Goal: Transaction & Acquisition: Purchase product/service

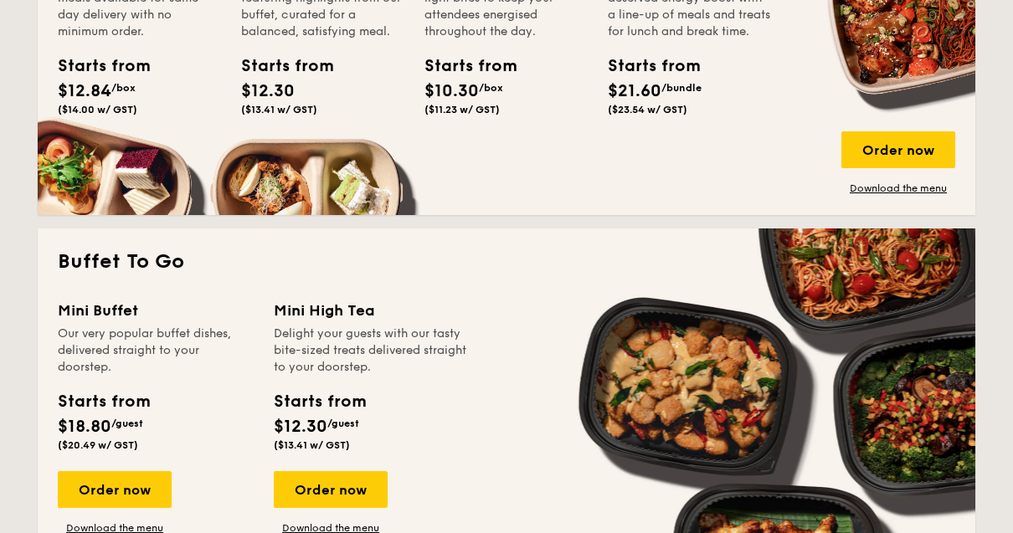
scroll to position [1269, 0]
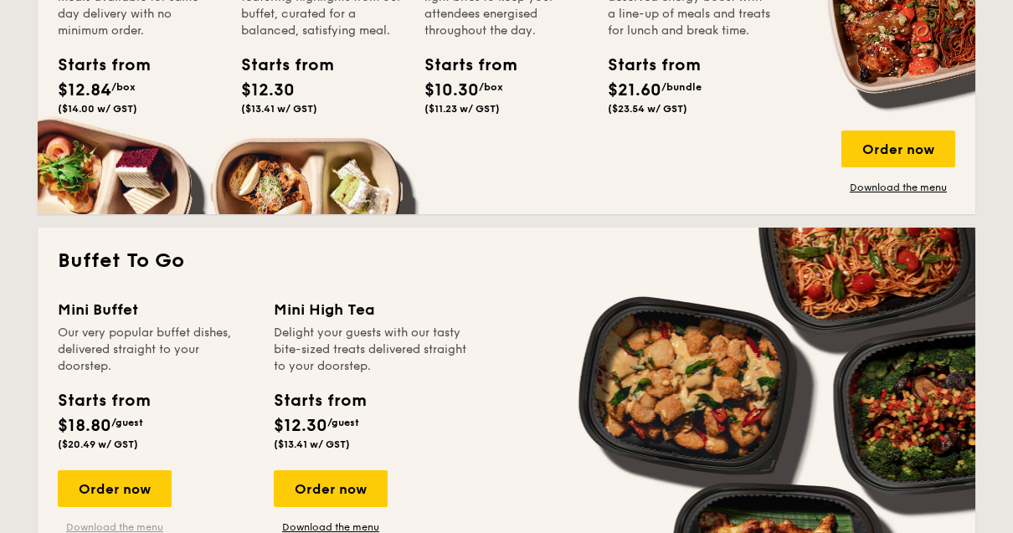
click at [93, 531] on link "Download the menu" at bounding box center [115, 528] width 114 height 13
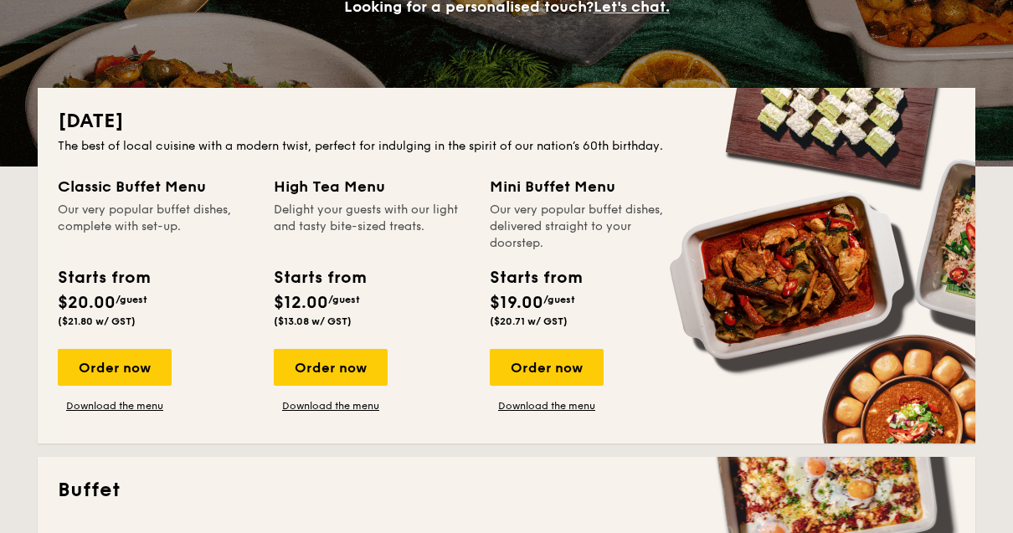
scroll to position [297, 0]
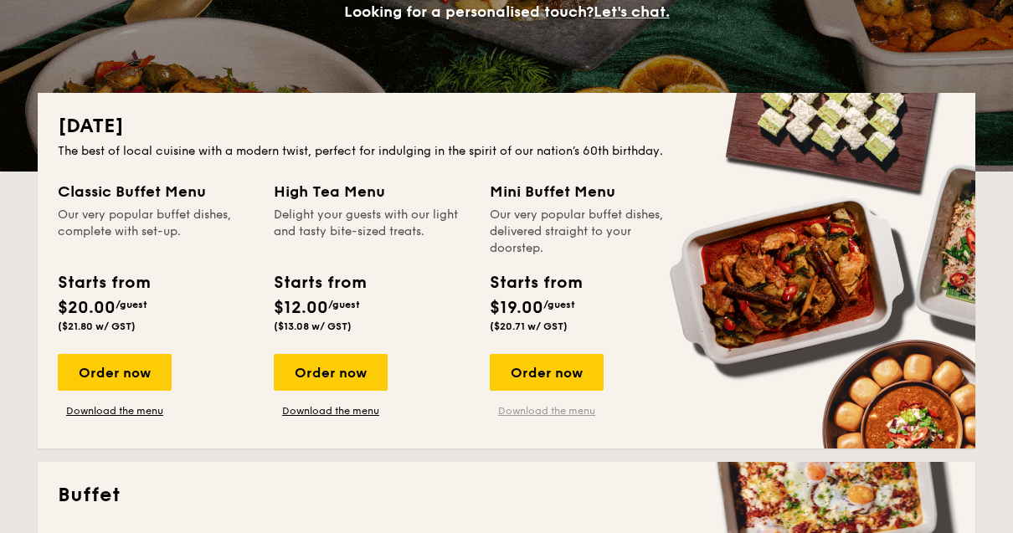
click at [572, 415] on link "Download the menu" at bounding box center [547, 410] width 114 height 13
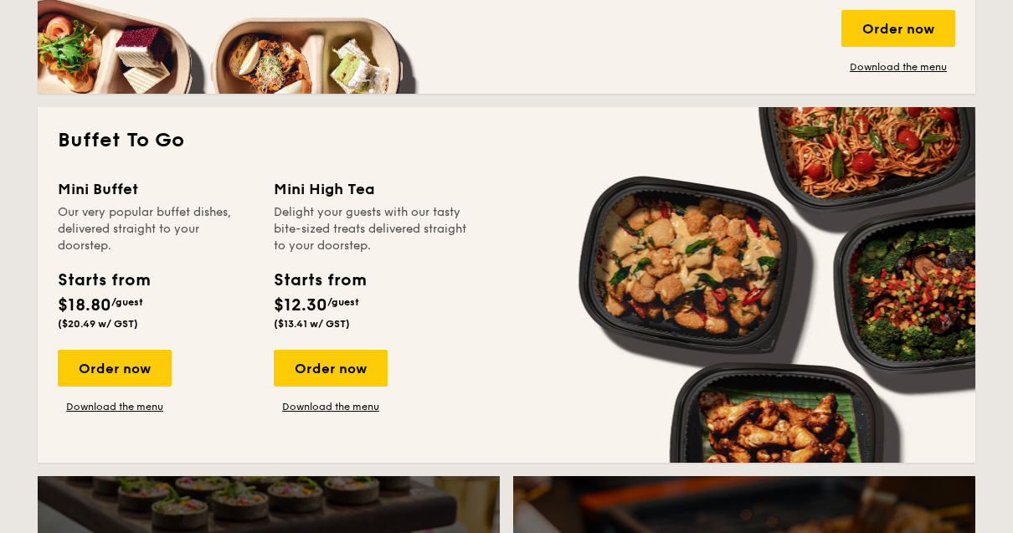
scroll to position [1399, 0]
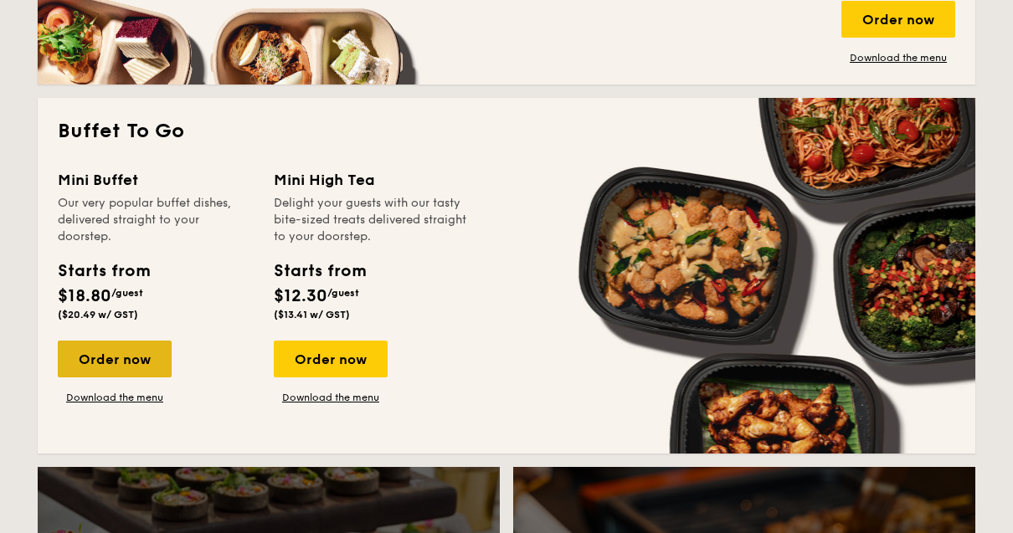
click at [90, 362] on div "Order now" at bounding box center [115, 360] width 114 height 37
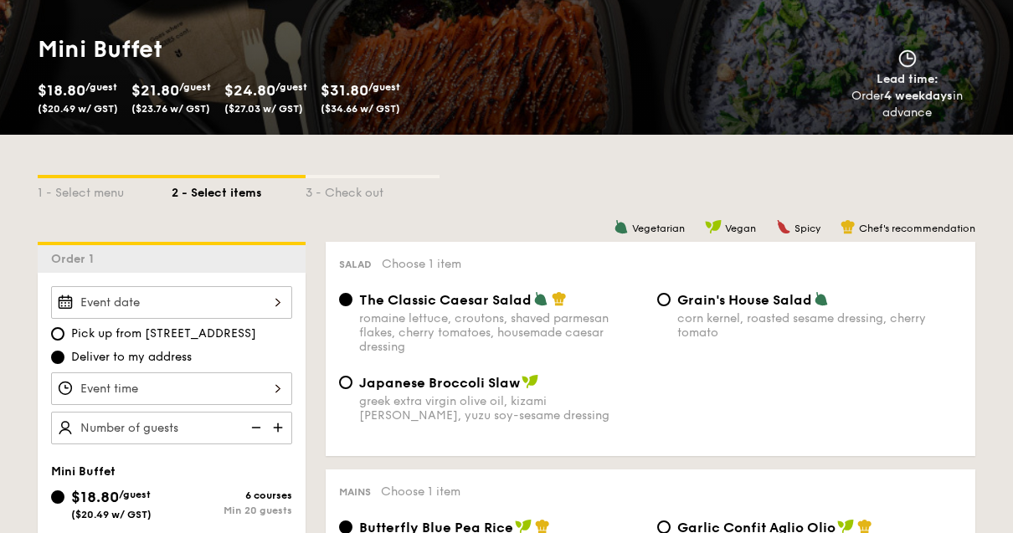
scroll to position [223, 0]
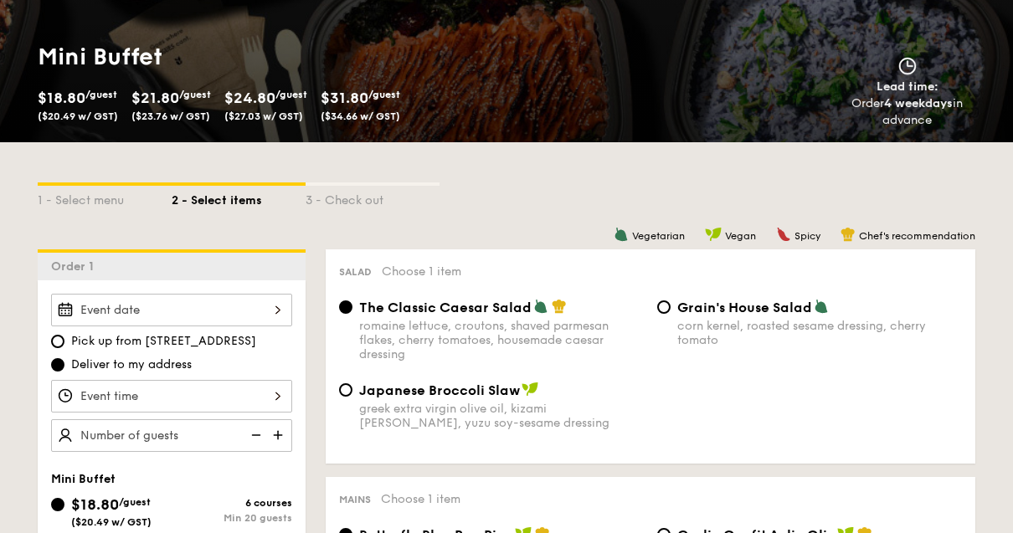
click at [103, 320] on div at bounding box center [171, 310] width 241 height 33
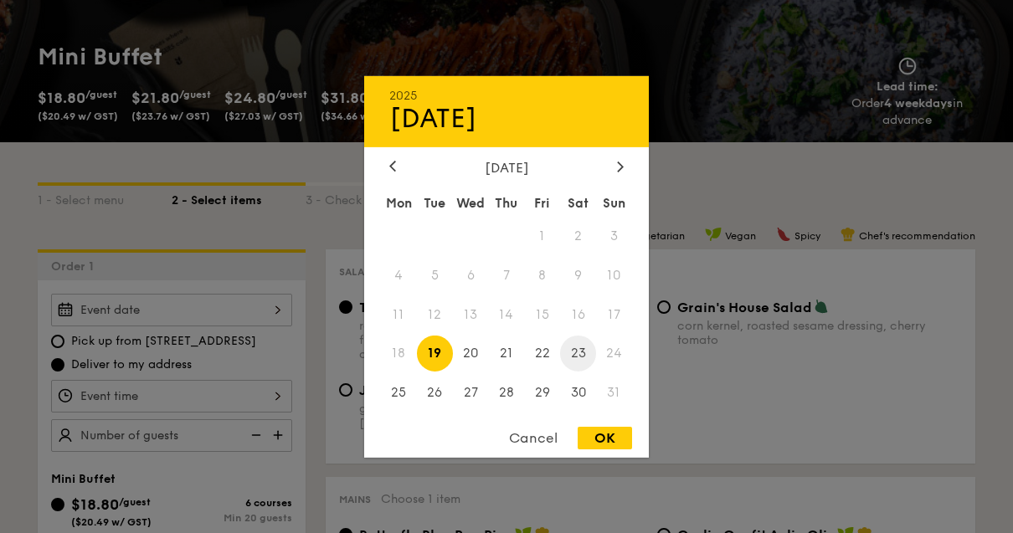
click at [586, 372] on span "23" at bounding box center [578, 354] width 36 height 36
click at [616, 450] on div "OK" at bounding box center [605, 438] width 54 height 23
type input "[DATE]"
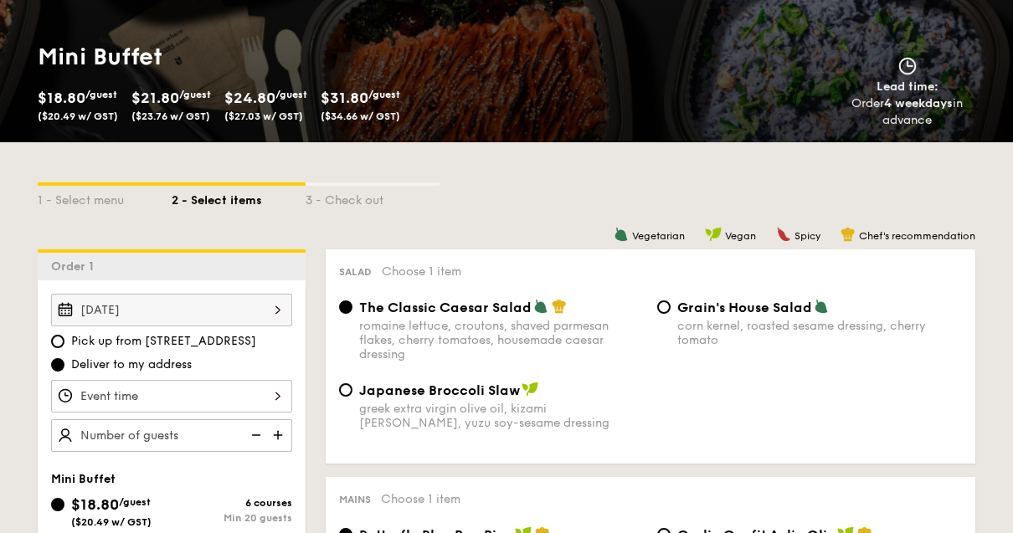
click at [100, 398] on div at bounding box center [171, 396] width 241 height 33
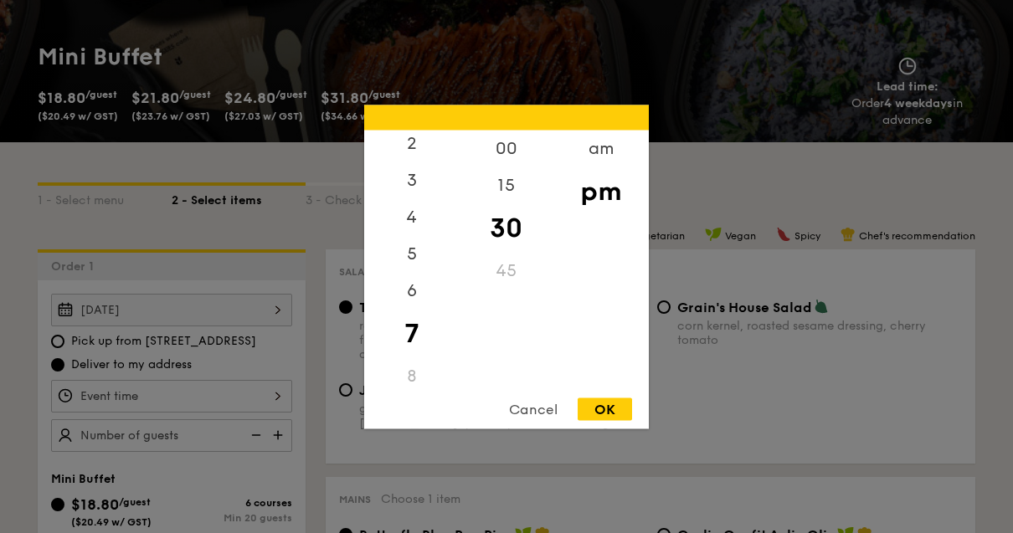
scroll to position [77, 0]
click at [419, 322] on div "6" at bounding box center [411, 298] width 95 height 49
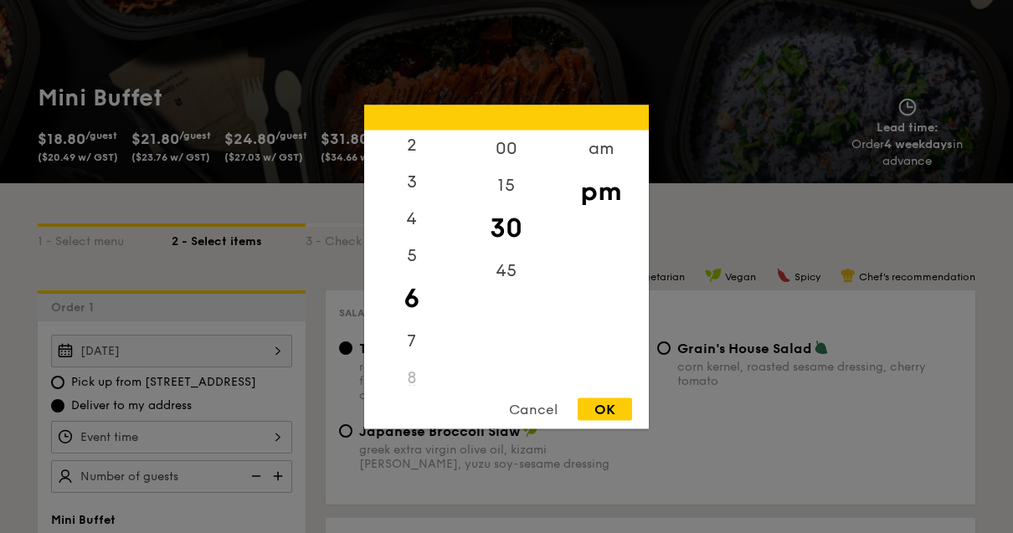
scroll to position [183, 0]
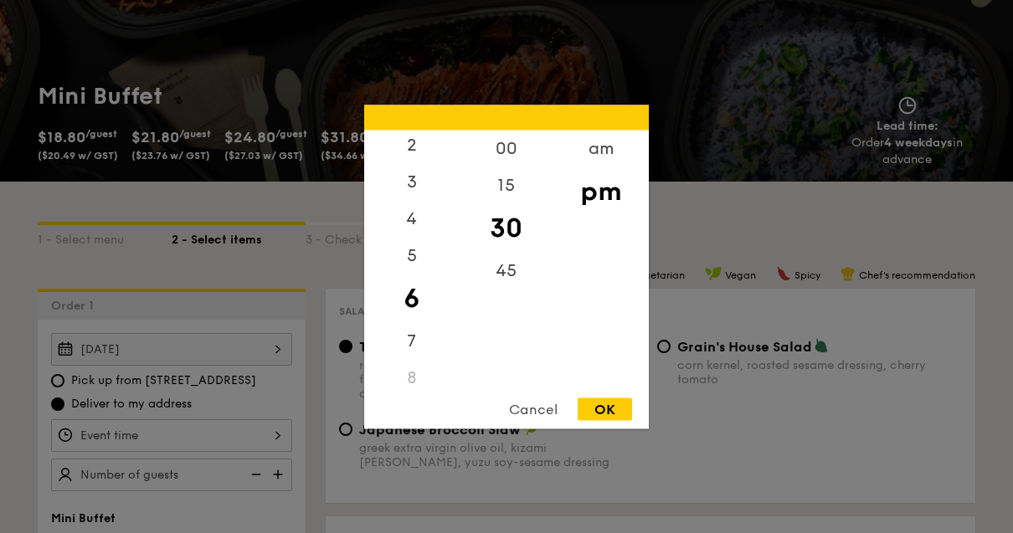
click at [611, 420] on div "OK" at bounding box center [605, 409] width 54 height 23
type input "6:30PM"
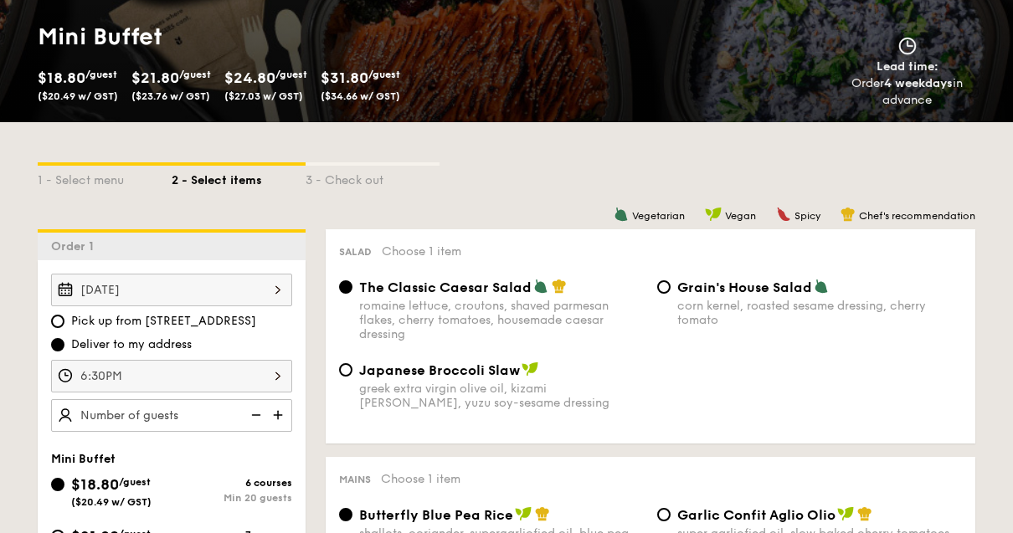
scroll to position [244, 0]
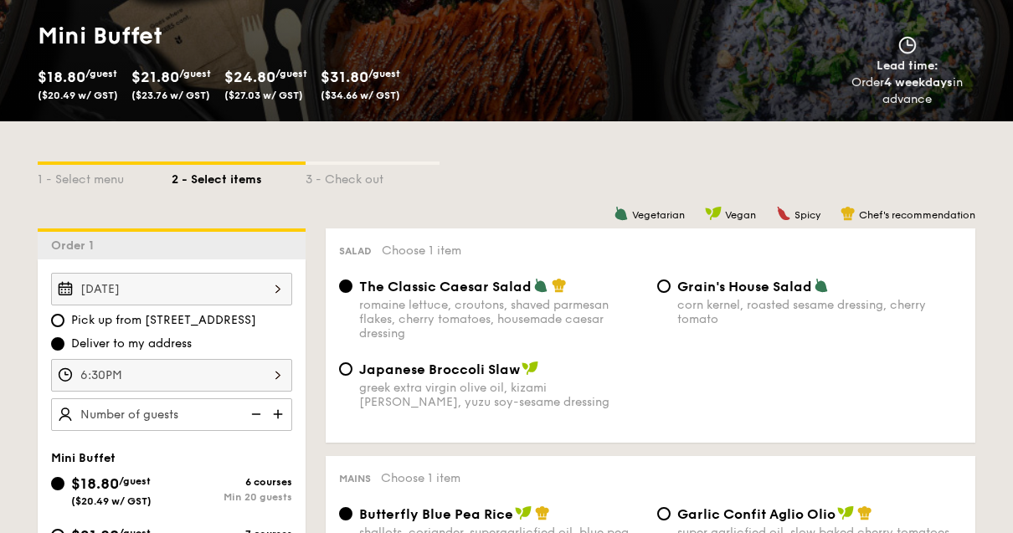
click at [268, 421] on img at bounding box center [279, 414] width 25 height 32
click at [279, 411] on img at bounding box center [279, 414] width 25 height 32
click at [258, 419] on img at bounding box center [254, 414] width 25 height 32
click at [258, 418] on img at bounding box center [254, 414] width 25 height 32
click at [260, 419] on img at bounding box center [254, 414] width 25 height 32
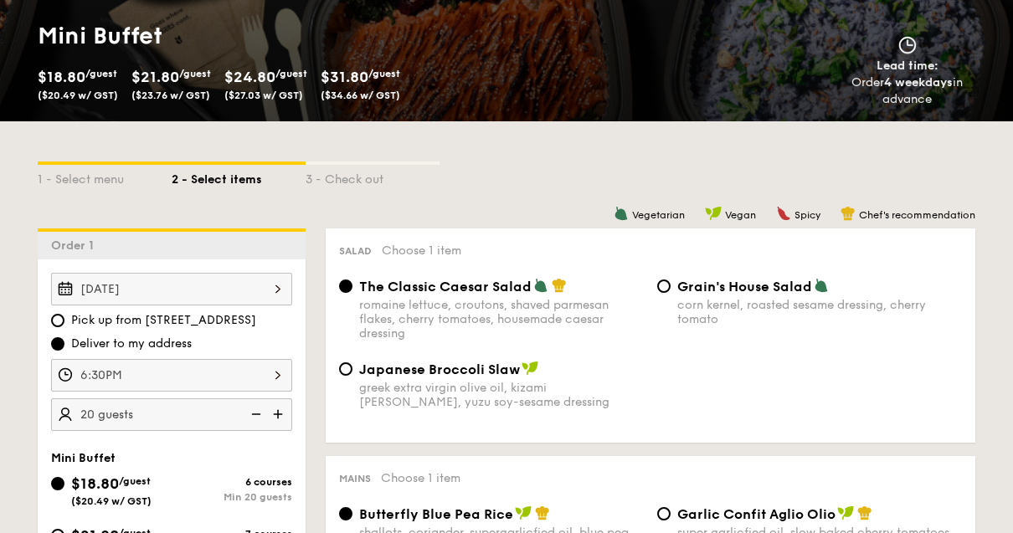
type input "20"
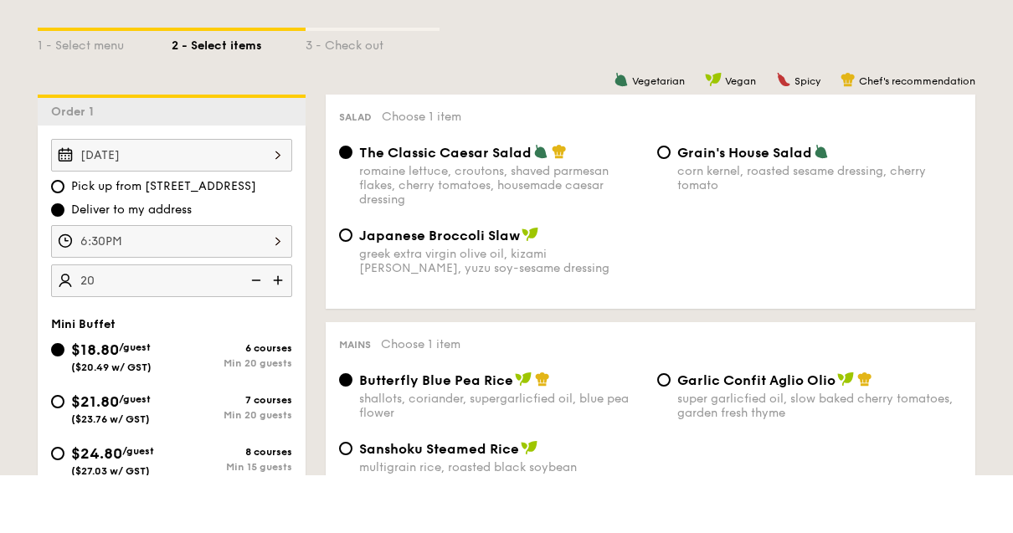
scroll to position [323, 0]
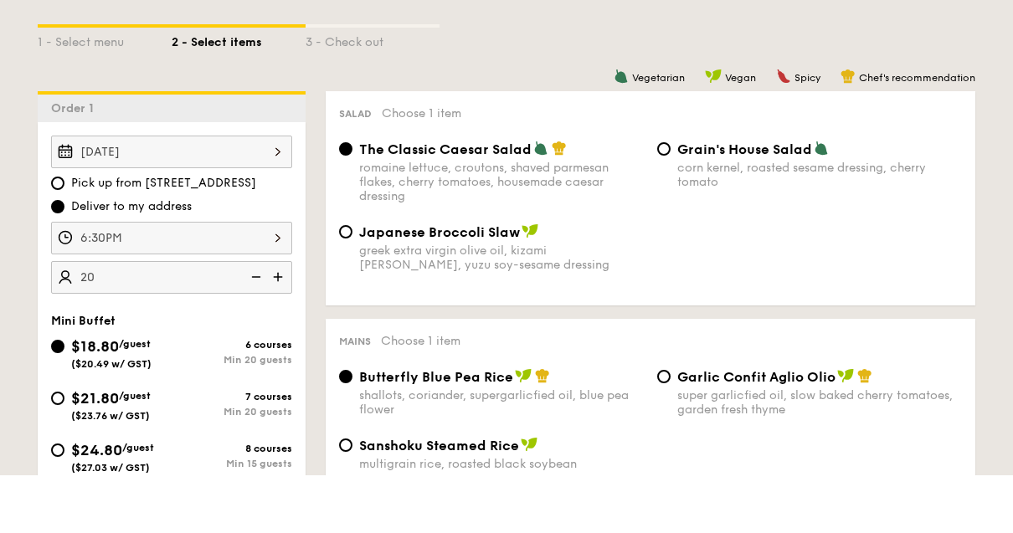
radio input "true"
type input "20 guests"
radio input "true"
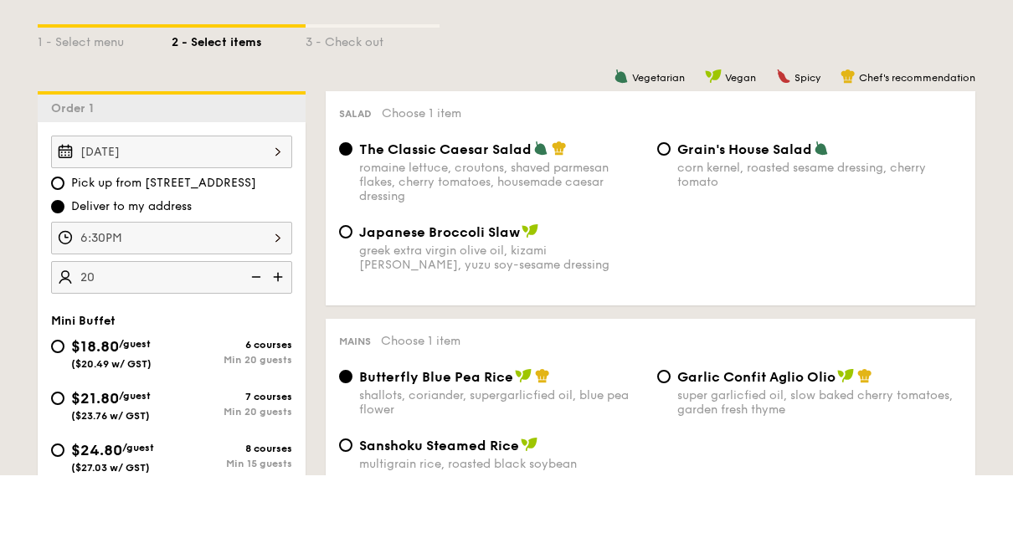
radio input "false"
radio input "true"
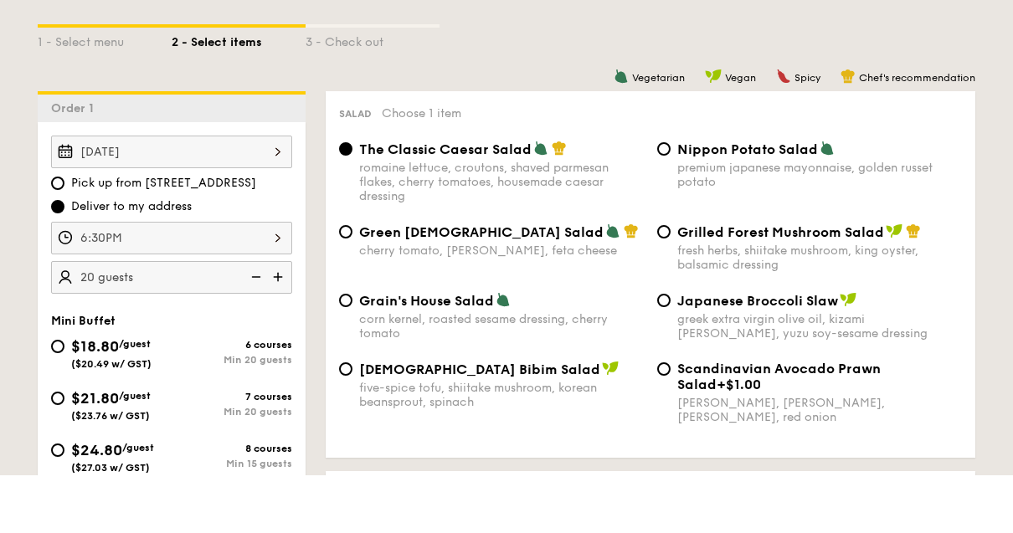
scroll to position [381, 0]
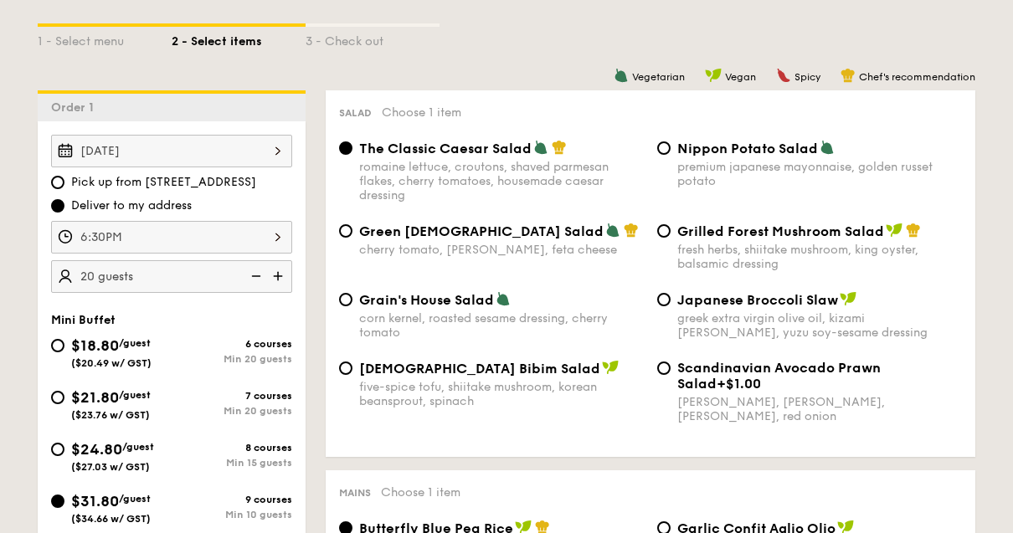
click at [253, 274] on img at bounding box center [254, 277] width 25 height 32
click at [256, 273] on img at bounding box center [254, 276] width 25 height 32
type input "10 guests"
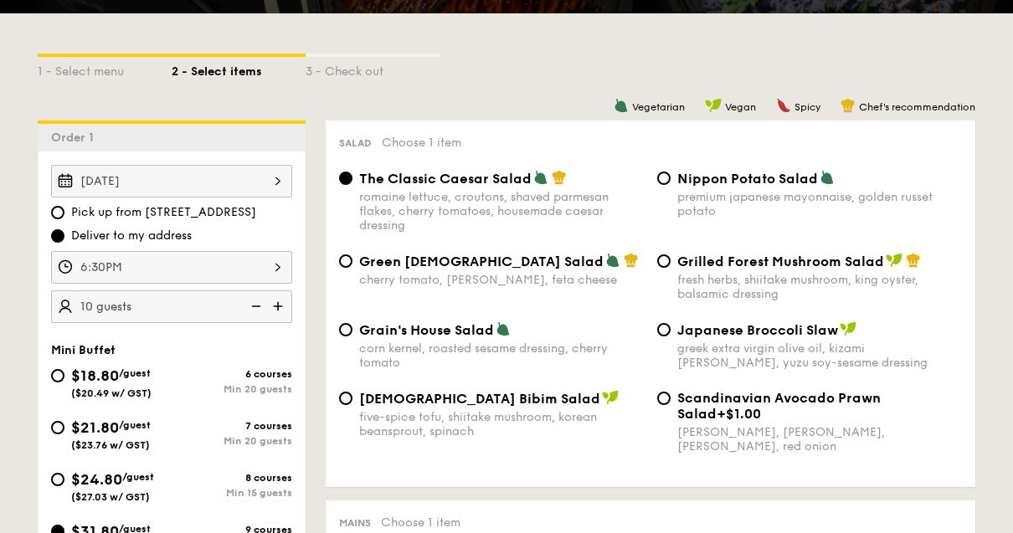
scroll to position [351, 0]
click at [667, 330] on input "Japanese Broccoli Slaw greek extra virgin olive oil, kizami [PERSON_NAME], yuzu…" at bounding box center [663, 330] width 13 height 13
radio input "true"
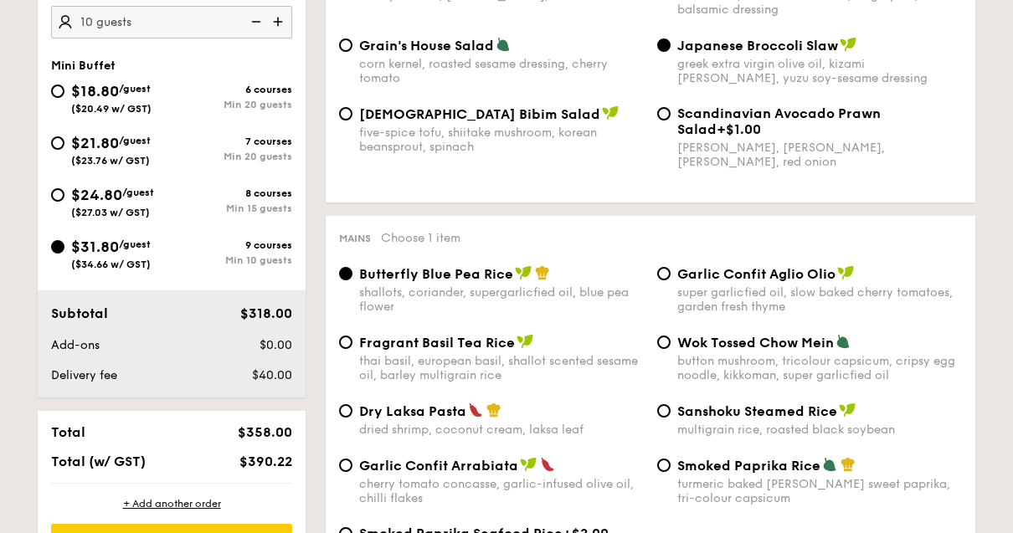
scroll to position [642, 0]
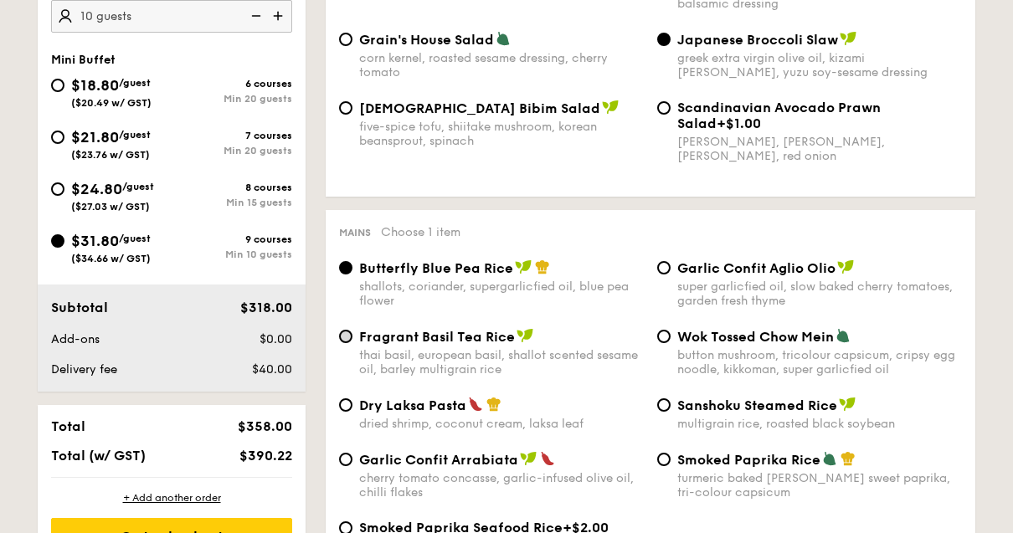
click at [348, 343] on input "Fragrant Basil Tea Rice thai basil, european basil, shallot scented sesame oil,…" at bounding box center [345, 336] width 13 height 13
radio input "true"
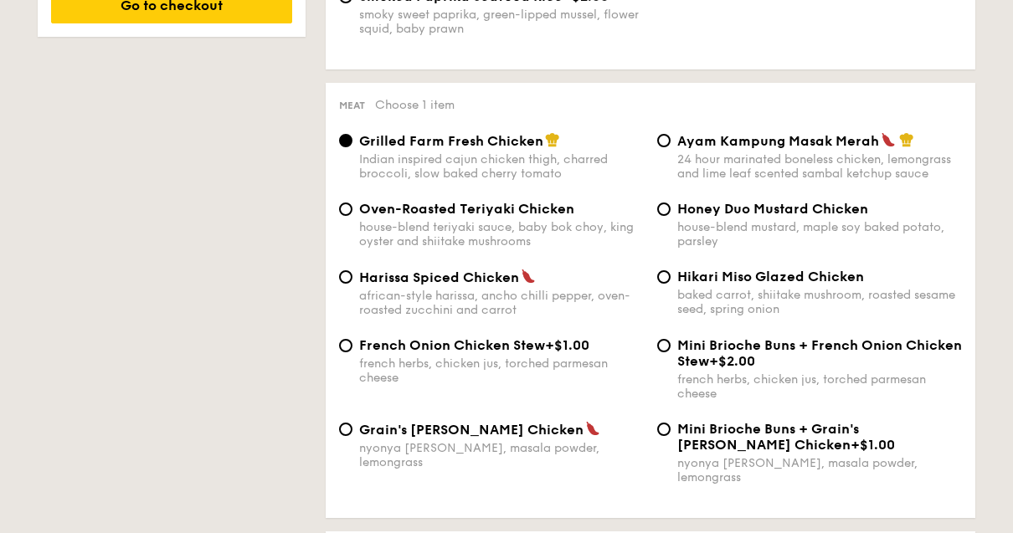
scroll to position [1188, 0]
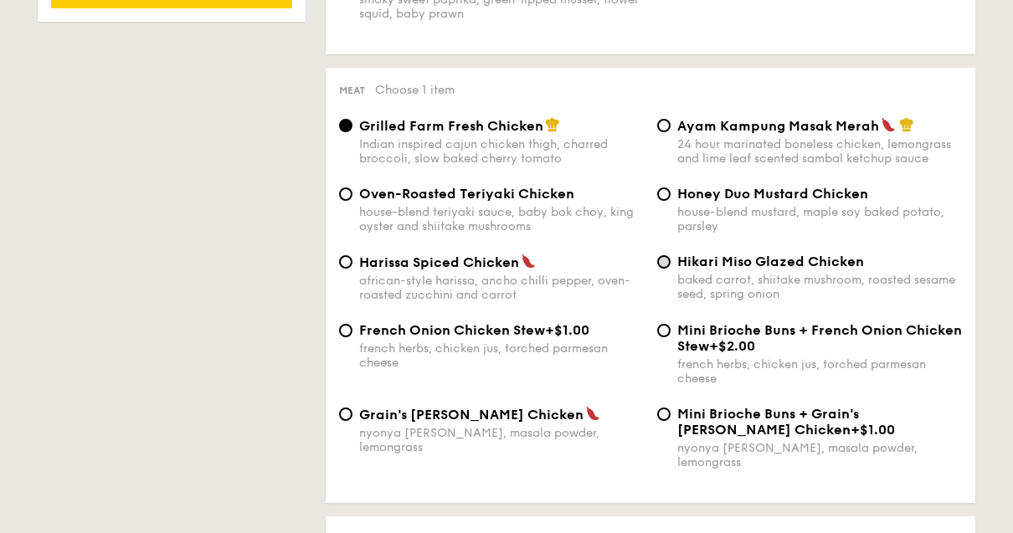
click at [663, 270] on input "Hikari Miso Glazed Chicken baked carrot, shiitake mushroom, roasted sesame seed…" at bounding box center [663, 262] width 13 height 13
radio input "true"
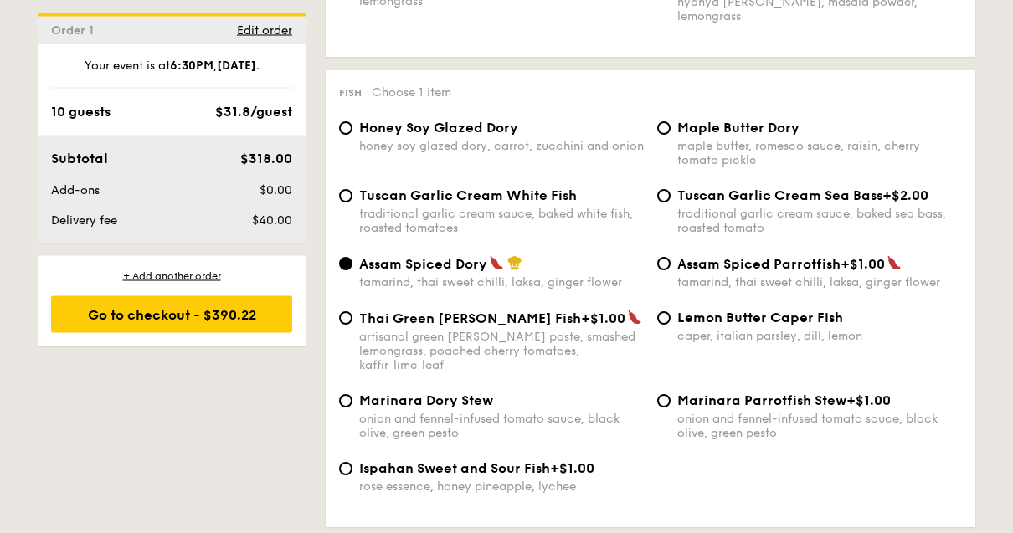
scroll to position [1636, 0]
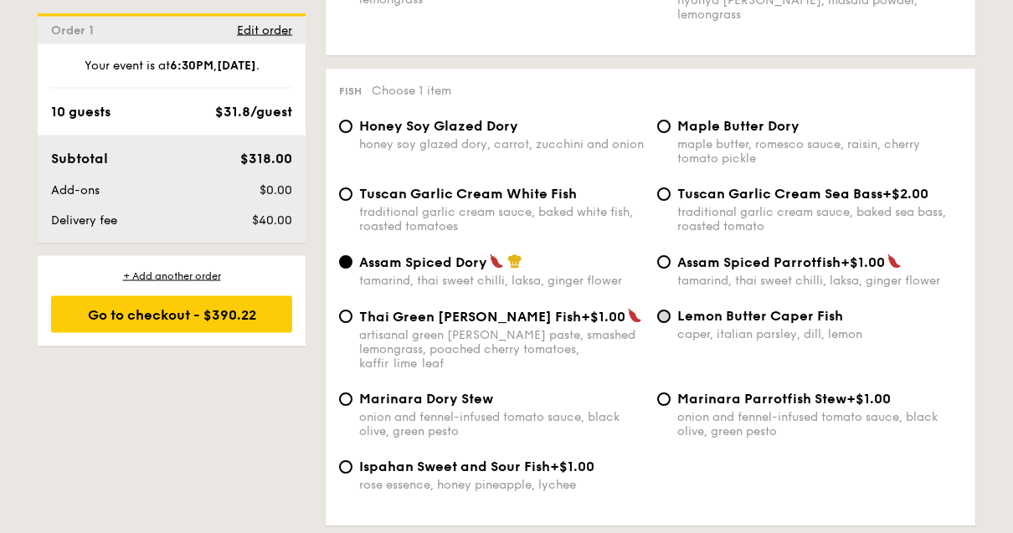
click at [662, 324] on input "Lemon Butter Caper Fish caper, italian parsley, dill, lemon" at bounding box center [663, 317] width 13 height 13
radio input "true"
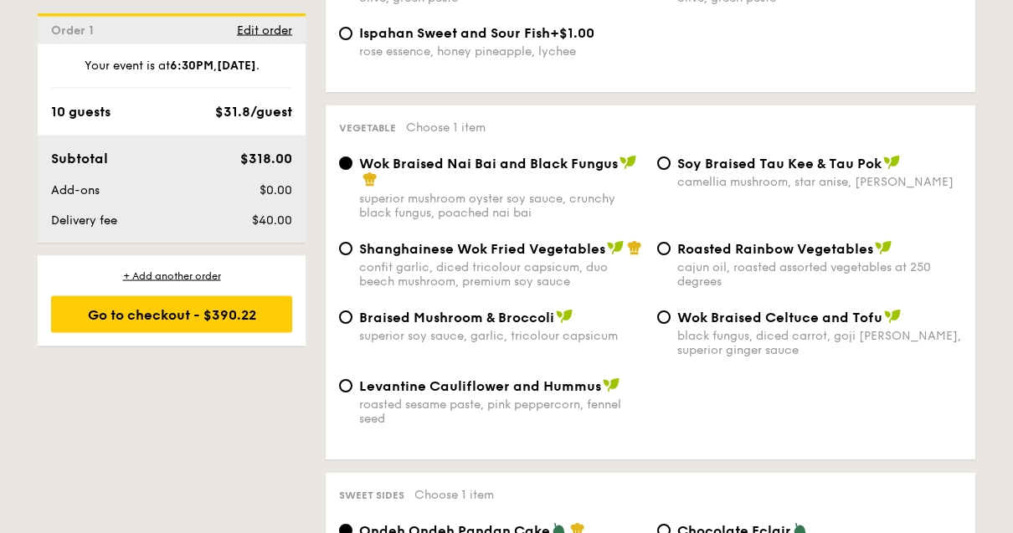
scroll to position [2070, 0]
click at [350, 393] on input "Levantine Cauliflower and Hummus roasted sesame paste, pink peppercorn, fennel …" at bounding box center [345, 385] width 13 height 13
radio input "true"
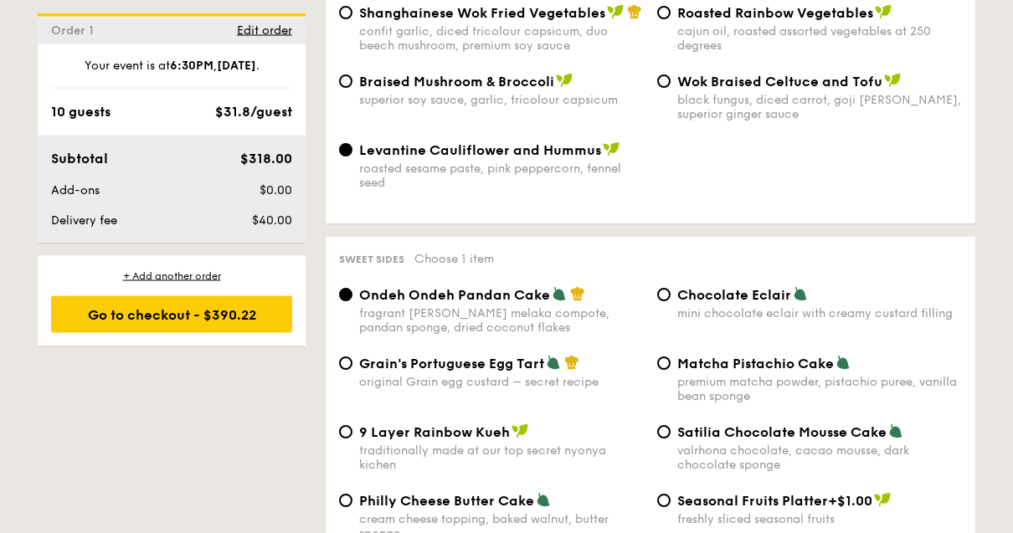
scroll to position [2306, 0]
click at [669, 301] on input "Chocolate Eclair mini chocolate eclair with creamy custard filling" at bounding box center [663, 294] width 13 height 13
radio input "true"
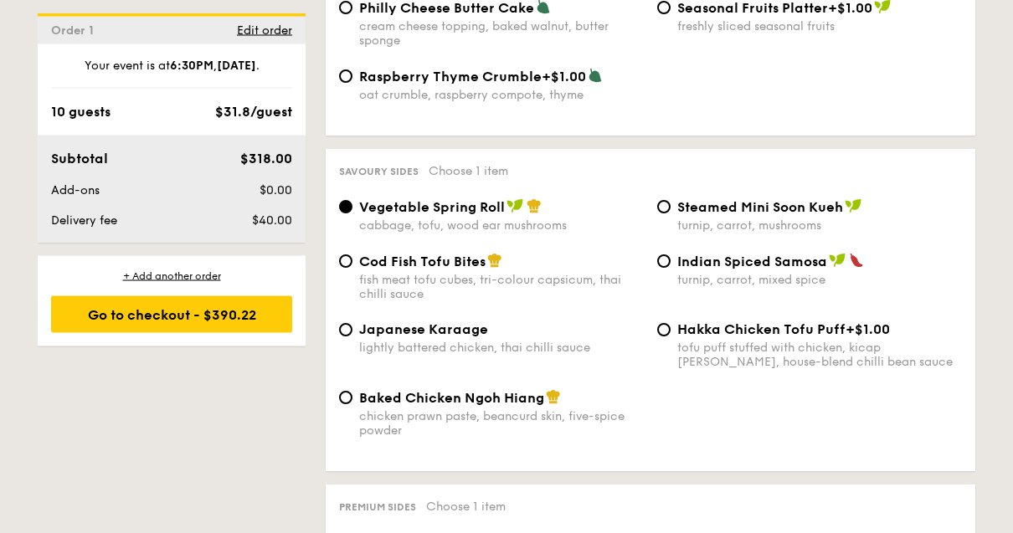
scroll to position [2814, 0]
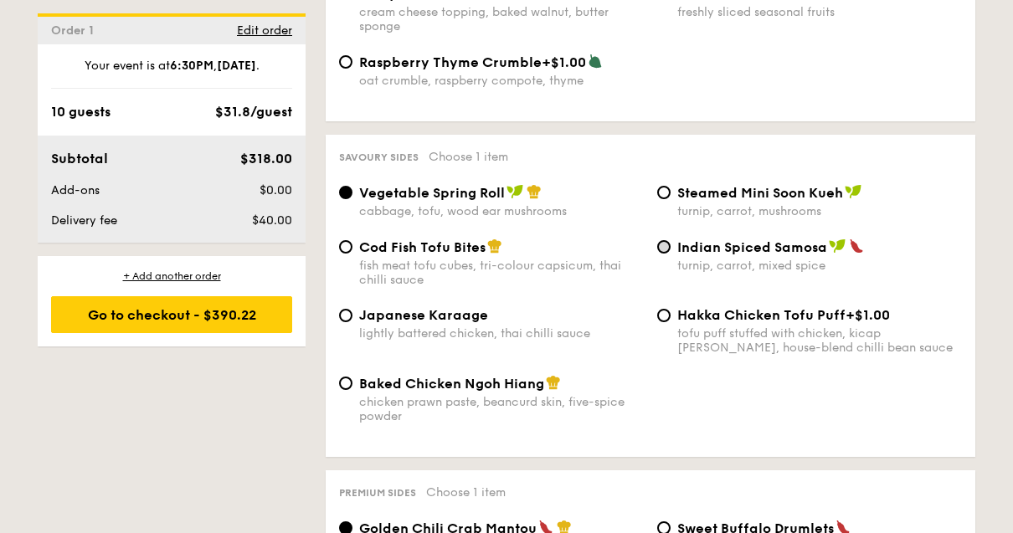
click at [665, 254] on input "Indian Spiced Samosa turnip, carrot, mixed spice" at bounding box center [663, 246] width 13 height 13
radio input "true"
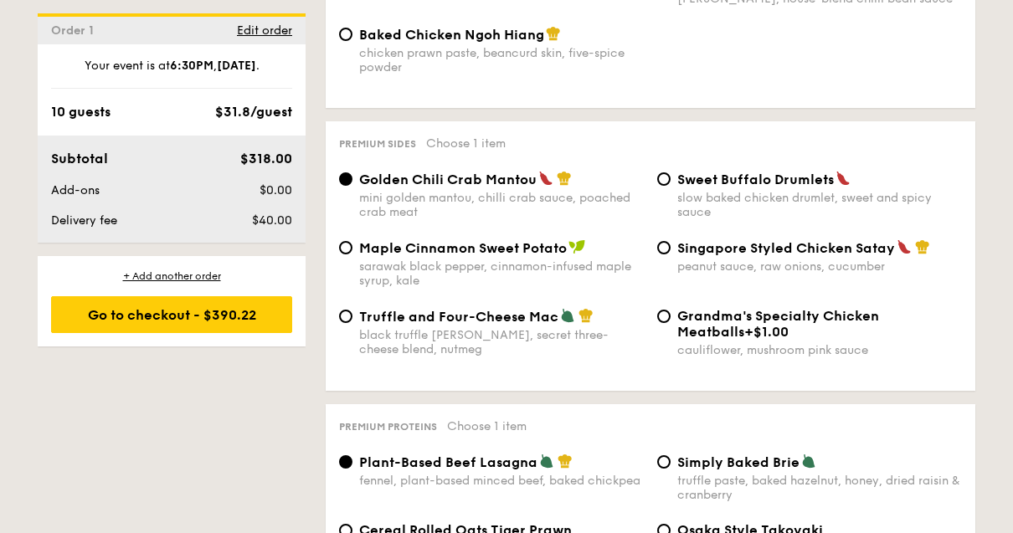
scroll to position [3162, 0]
click at [347, 324] on input "Truffle and Four-Cheese Mac black truffle [PERSON_NAME], secret three-cheese bl…" at bounding box center [345, 317] width 13 height 13
radio input "true"
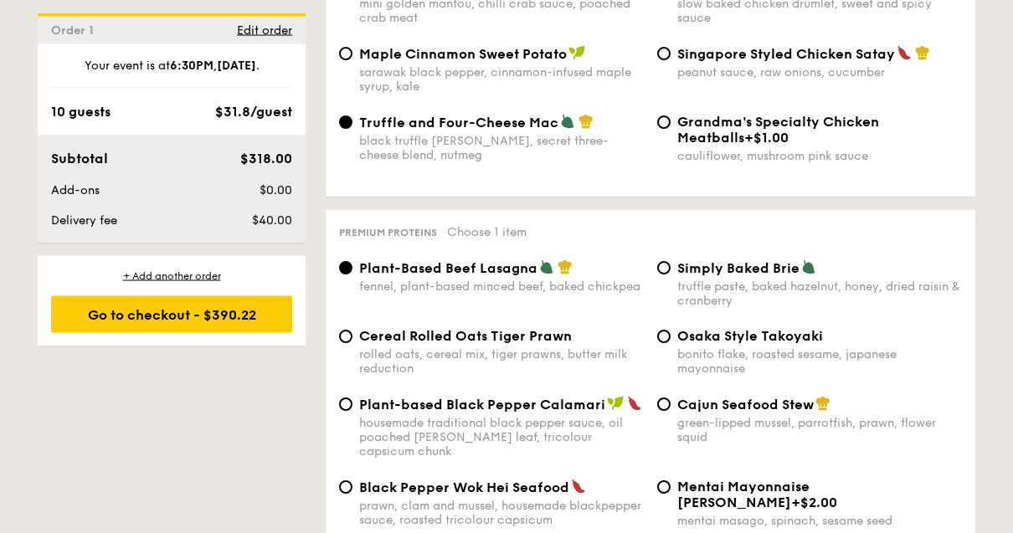
scroll to position [3357, 0]
click at [657, 275] on input "Simply Baked Brie truffle paste, baked hazelnut, honey, dried raisin & cranberry" at bounding box center [663, 267] width 13 height 13
radio input "true"
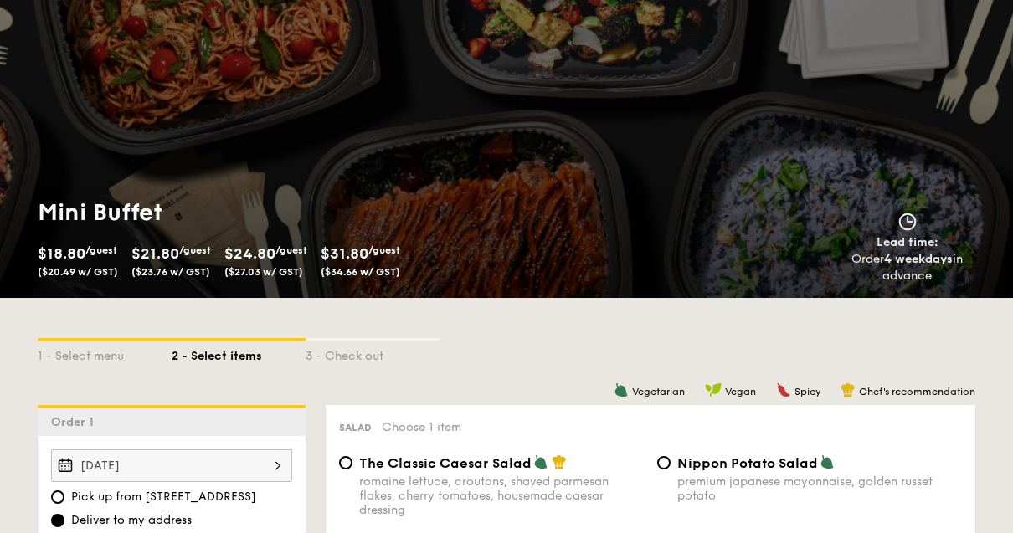
scroll to position [0, 0]
